Goal: Task Accomplishment & Management: Manage account settings

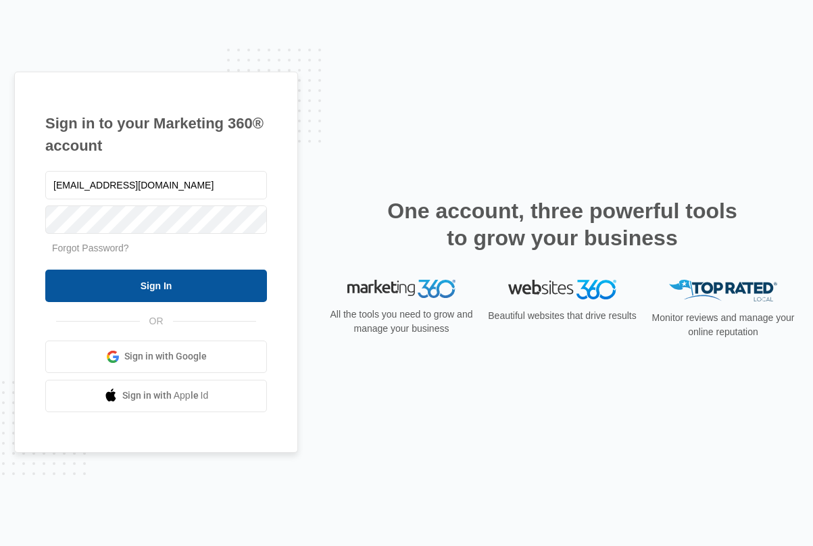
click at [120, 289] on input "Sign In" at bounding box center [156, 286] width 222 height 32
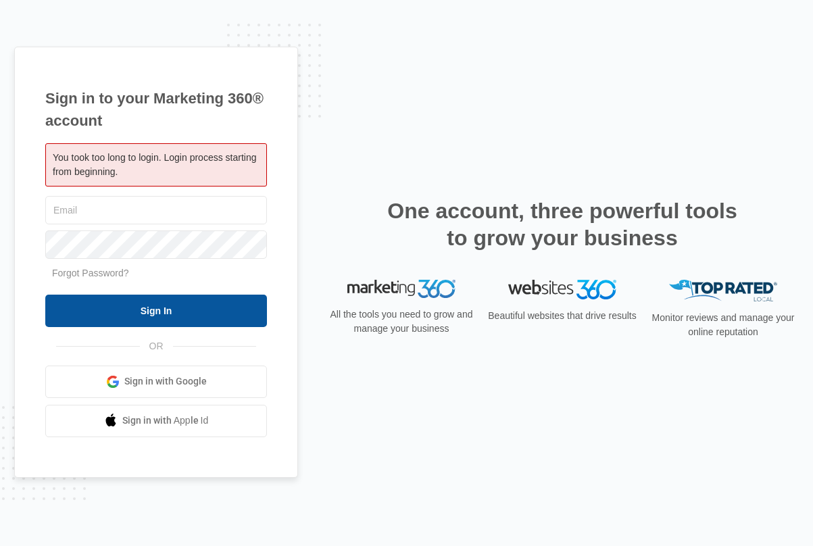
type input "[EMAIL_ADDRESS][DOMAIN_NAME]"
click at [82, 305] on input "Sign In" at bounding box center [156, 311] width 222 height 32
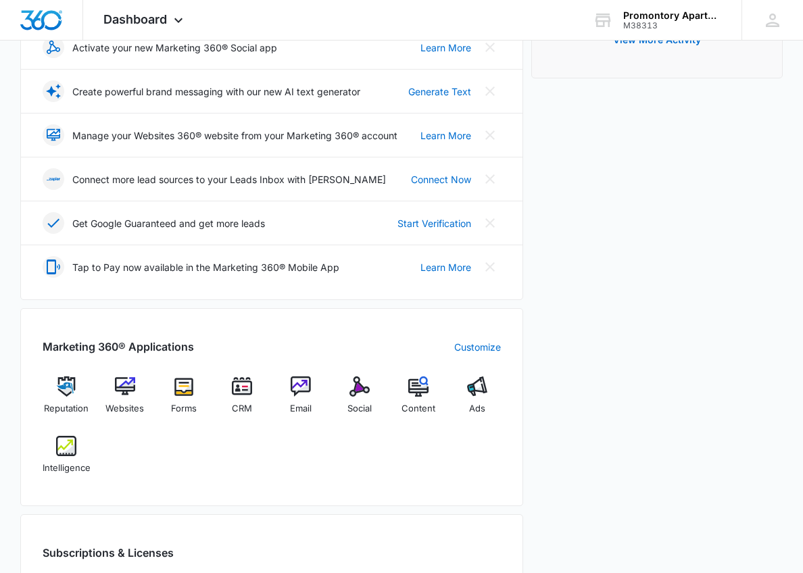
scroll to position [338, 0]
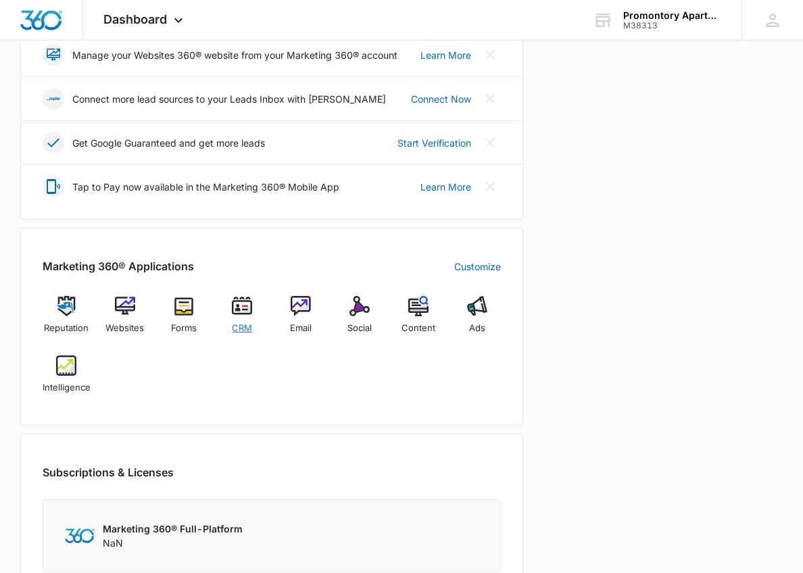
click at [246, 307] on img at bounding box center [242, 306] width 20 height 20
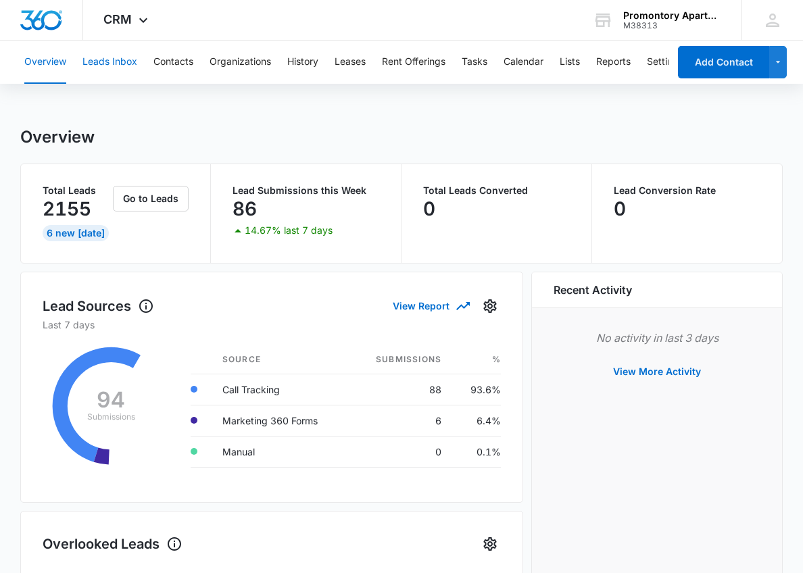
click at [108, 58] on button "Leads Inbox" at bounding box center [109, 62] width 55 height 43
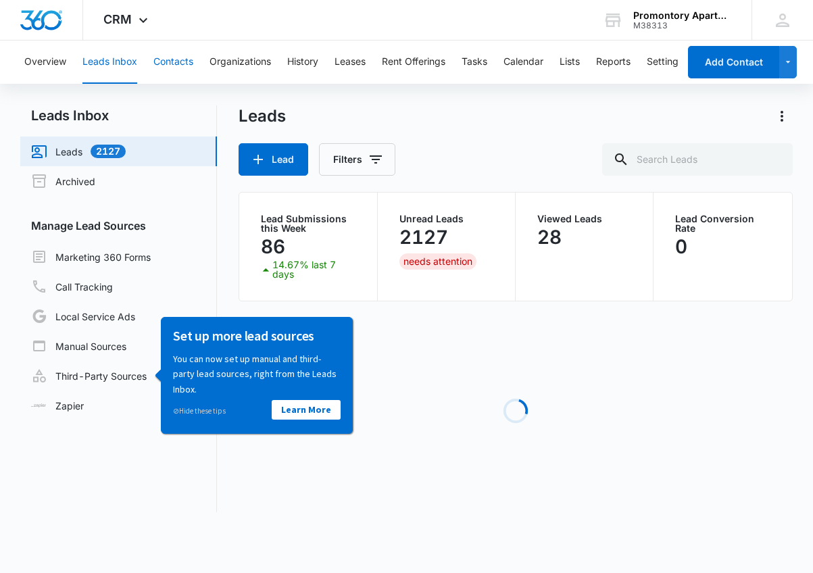
click at [181, 57] on button "Contacts" at bounding box center [173, 62] width 40 height 43
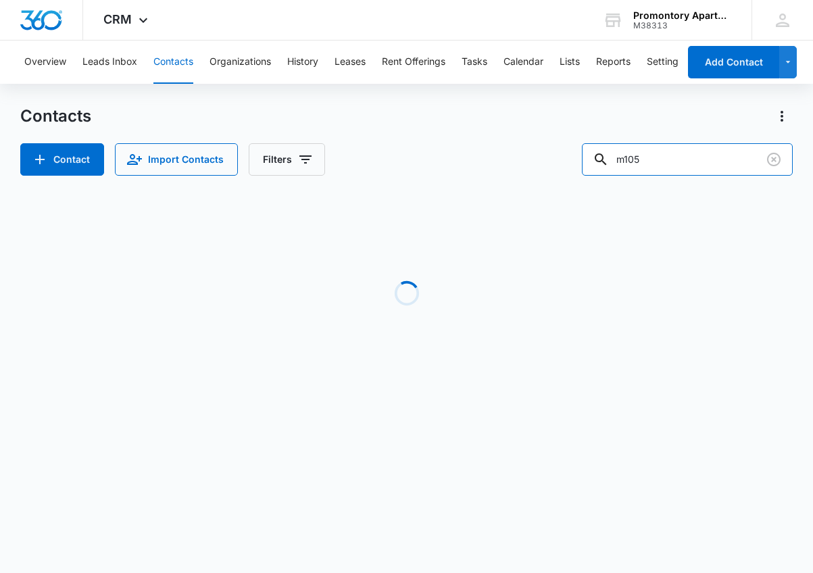
drag, startPoint x: 692, startPoint y: 166, endPoint x: 553, endPoint y: 157, distance: 139.6
click at [553, 157] on div "Contact Import Contacts Filters m105" at bounding box center [406, 159] width 773 height 32
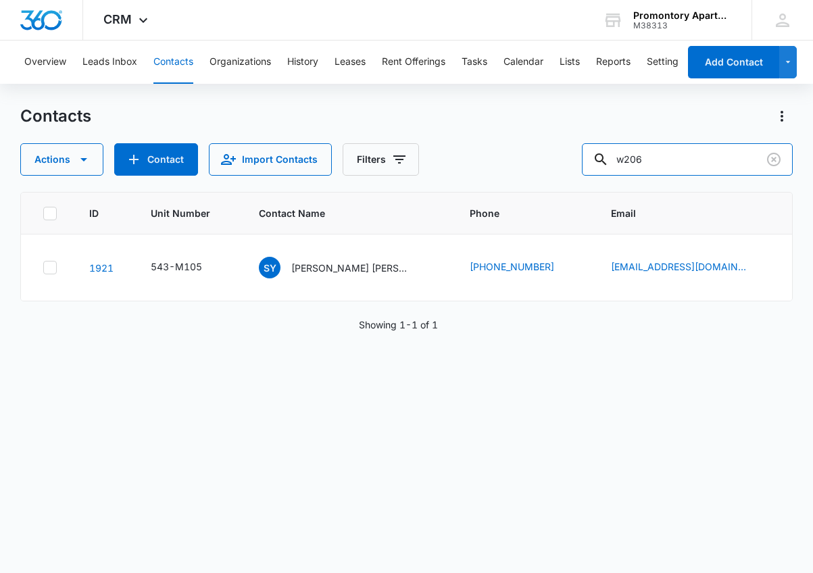
type input "w206"
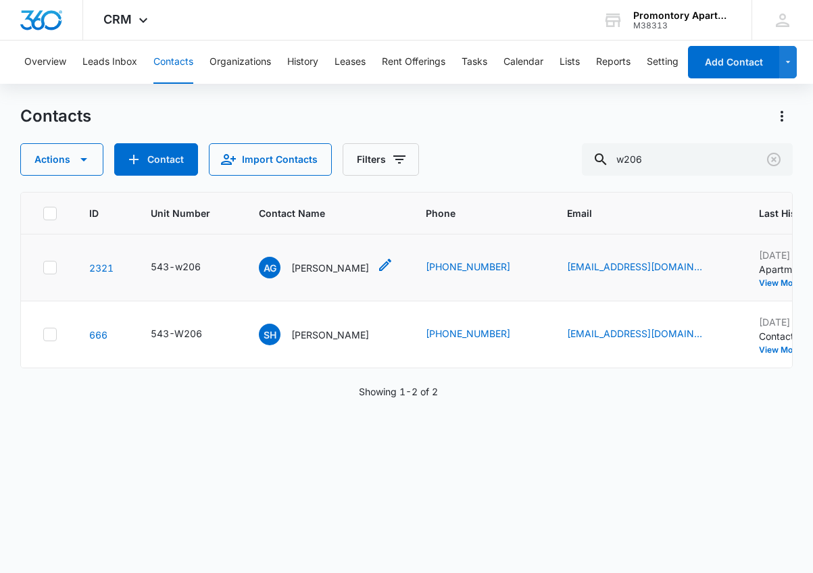
click at [312, 266] on p "Alejandra Garcia" at bounding box center [330, 268] width 78 height 14
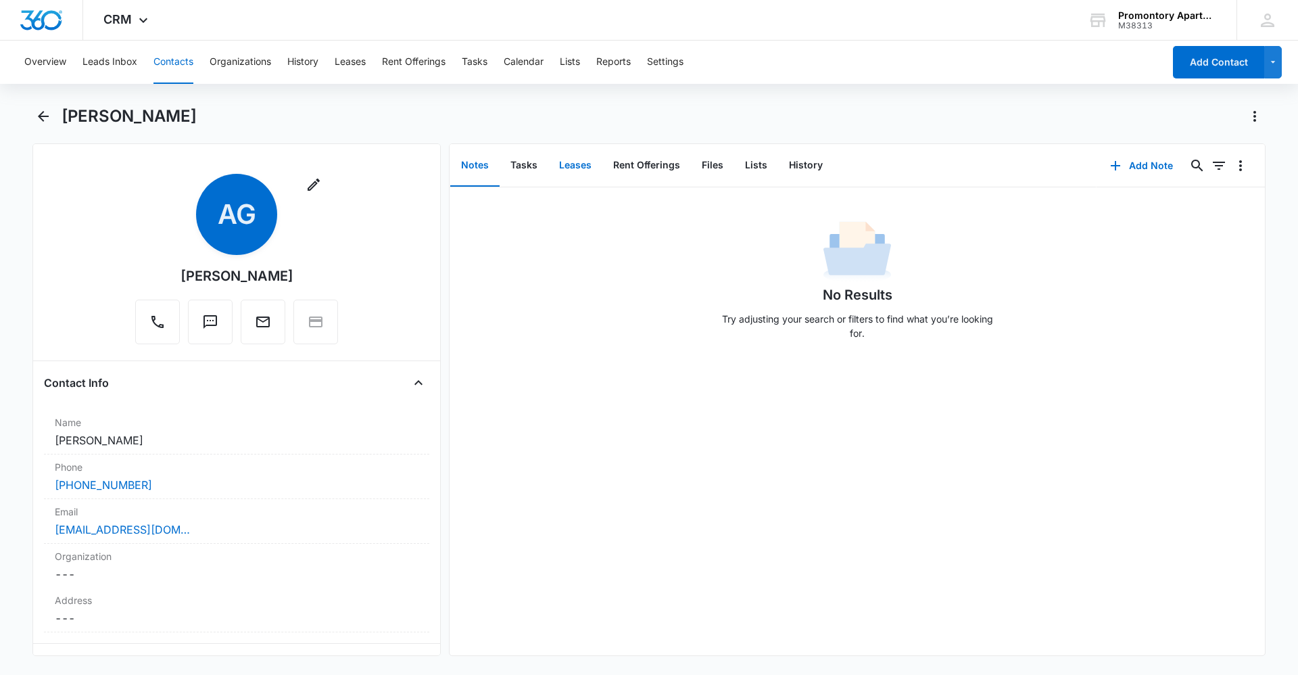
click at [561, 162] on button "Leases" at bounding box center [575, 166] width 54 height 42
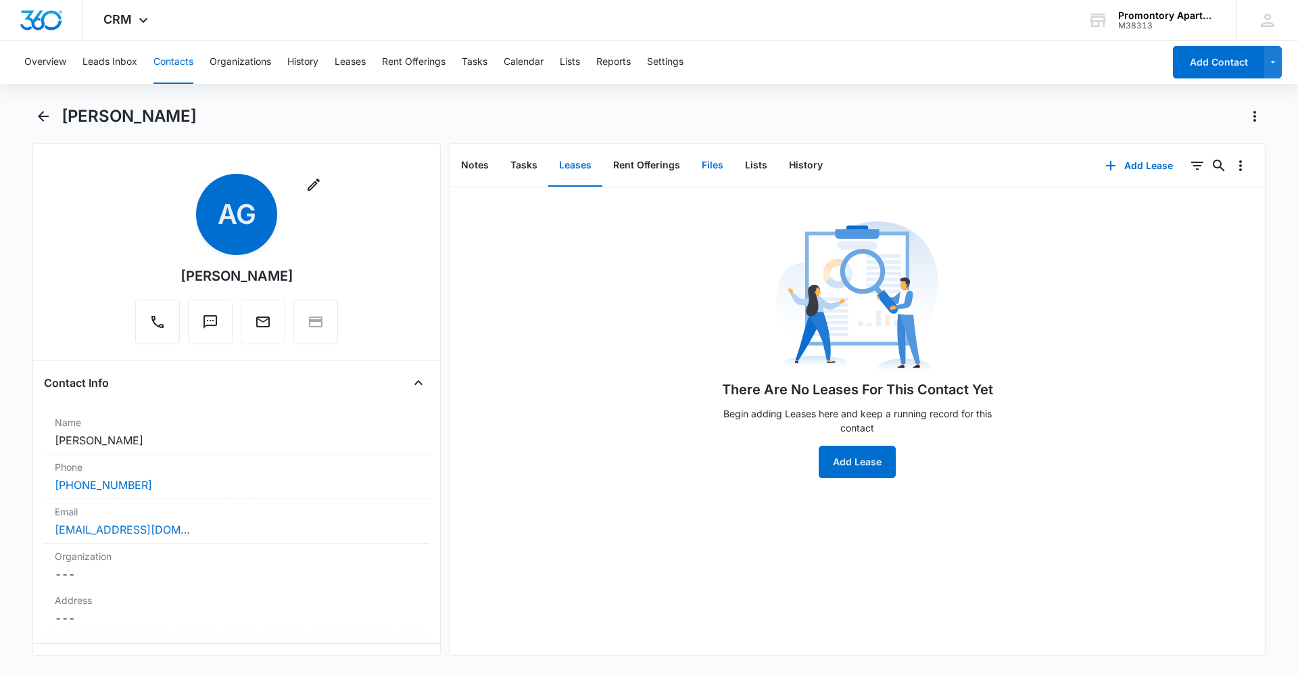
click at [708, 163] on button "Files" at bounding box center [712, 166] width 43 height 42
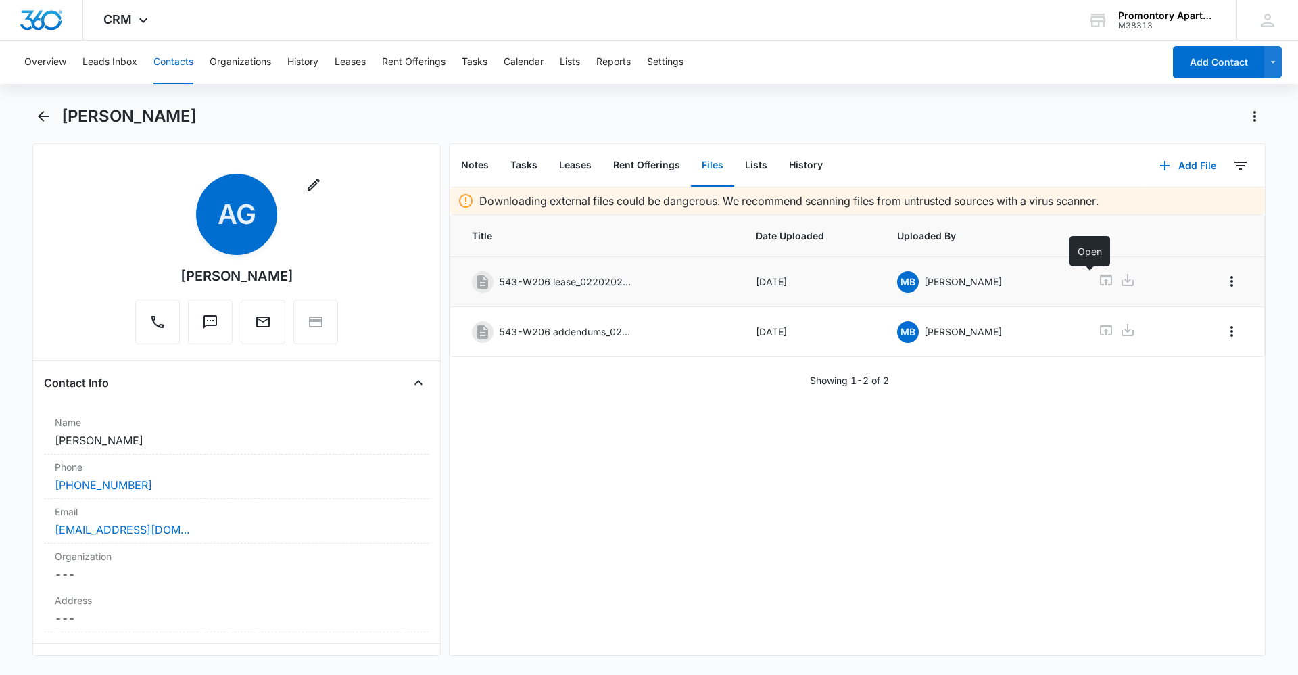
click at [813, 279] on icon at bounding box center [1106, 280] width 16 height 16
